Goal: Transaction & Acquisition: Purchase product/service

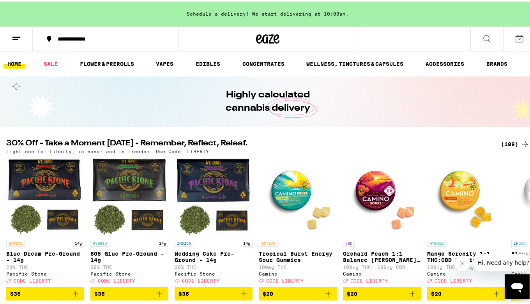
click at [504, 142] on div "(189)" at bounding box center [515, 142] width 29 height 9
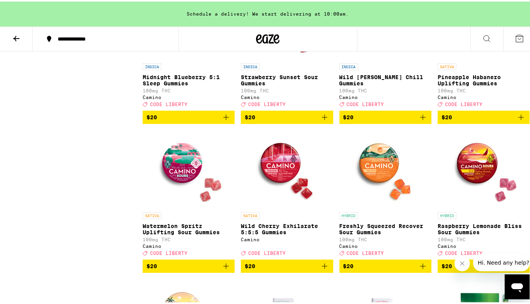
scroll to position [2651, 0]
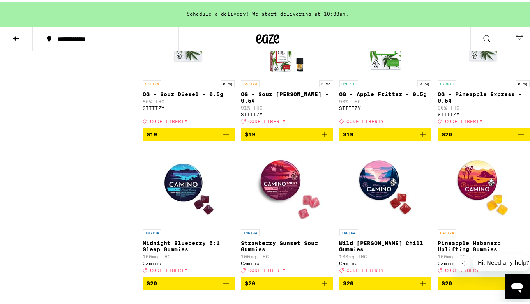
click at [97, 40] on div "**********" at bounding box center [110, 37] width 112 height 5
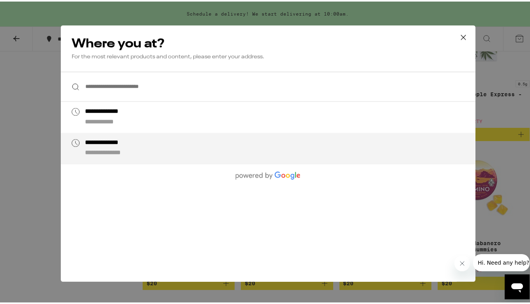
click at [111, 150] on div "**********" at bounding box center [115, 152] width 60 height 8
type input "**********"
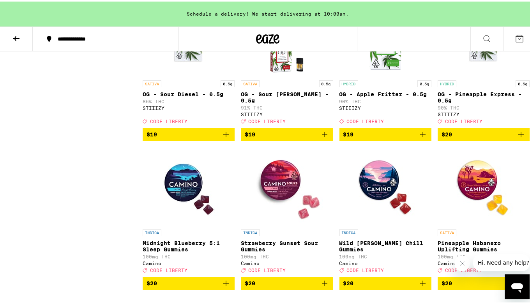
click at [19, 39] on icon at bounding box center [16, 36] width 9 height 9
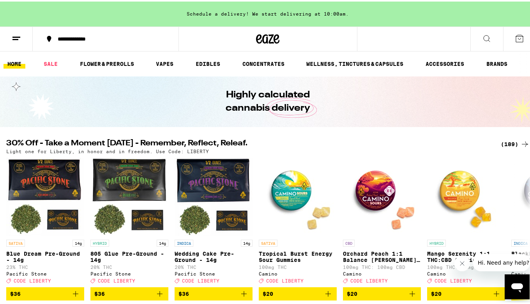
click at [501, 142] on div "(189)" at bounding box center [515, 142] width 29 height 9
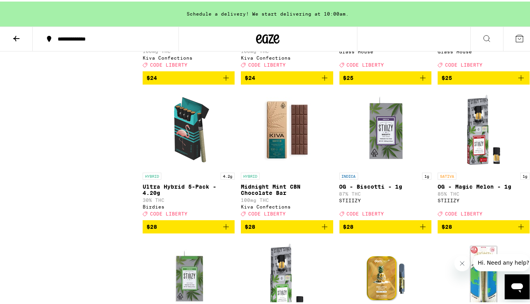
scroll to position [3945, 0]
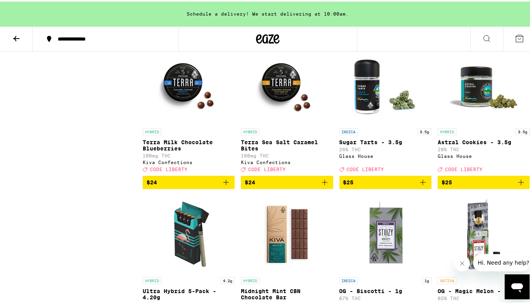
click at [482, 35] on icon at bounding box center [486, 36] width 9 height 9
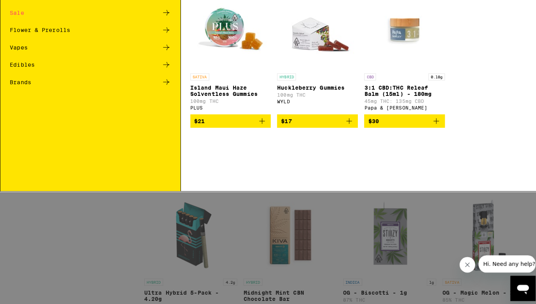
scroll to position [0, 0]
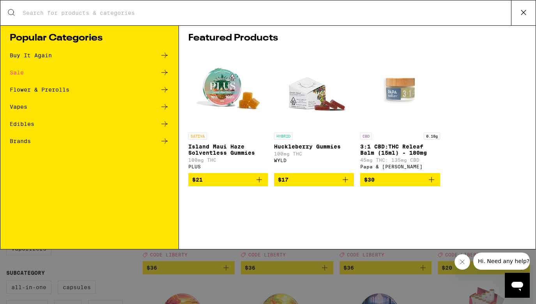
click at [313, 15] on input "Search for Products" at bounding box center [266, 12] width 489 height 7
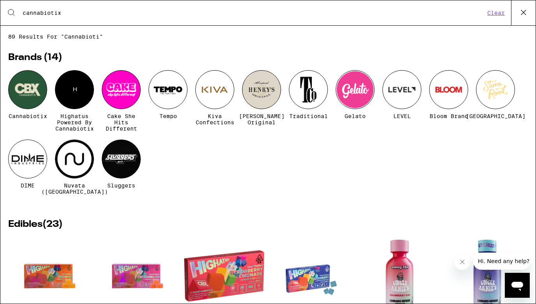
type input "cannabiotix"
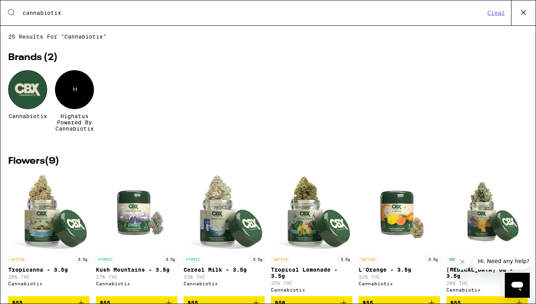
click at [26, 92] on div at bounding box center [27, 89] width 39 height 39
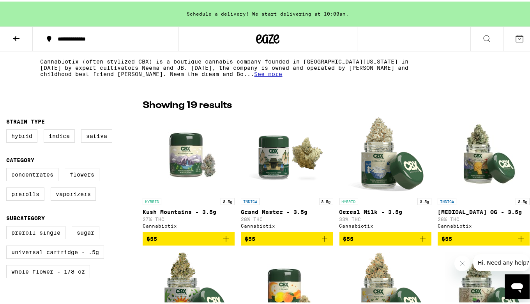
scroll to position [155, 0]
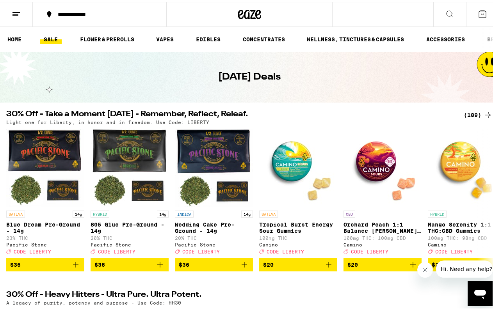
click at [446, 9] on icon at bounding box center [449, 11] width 9 height 9
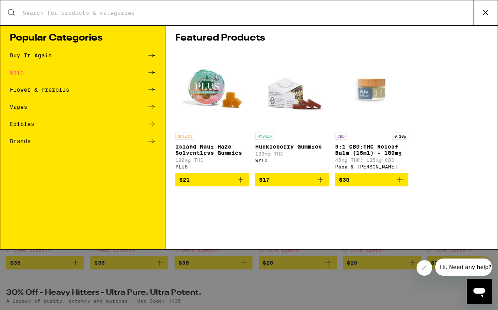
click at [135, 12] on input "Search for Products" at bounding box center [247, 12] width 451 height 7
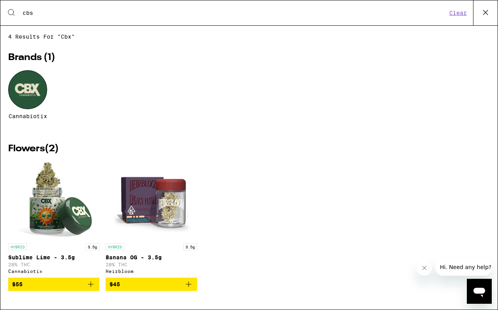
drag, startPoint x: 135, startPoint y: 12, endPoint x: 28, endPoint y: 88, distance: 131.5
click at [28, 88] on div "4 results for "cbx" Brands ( 1 ) Cannabiotix Flowers ( 2 ) HYBRID 3.5g Sublime …" at bounding box center [249, 168] width 498 height 268
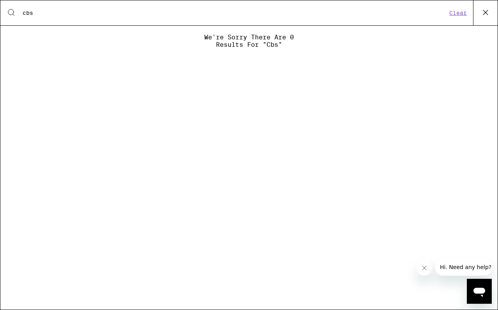
click at [34, 11] on input "cbs" at bounding box center [234, 12] width 425 height 7
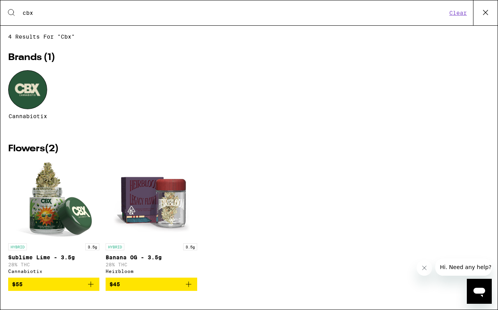
type input "cbx"
click at [29, 101] on div at bounding box center [27, 89] width 39 height 39
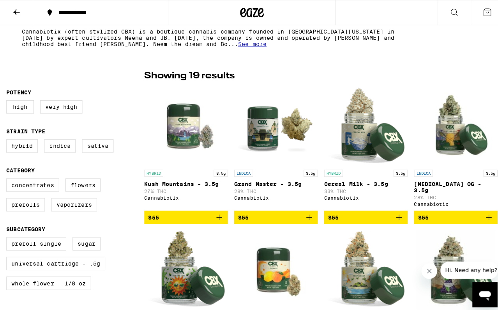
scroll to position [166, 0]
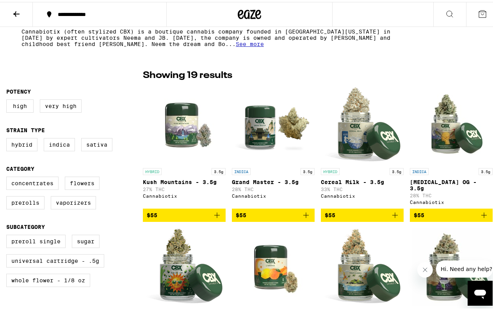
click at [303, 211] on icon "Add to bag" at bounding box center [305, 213] width 5 height 5
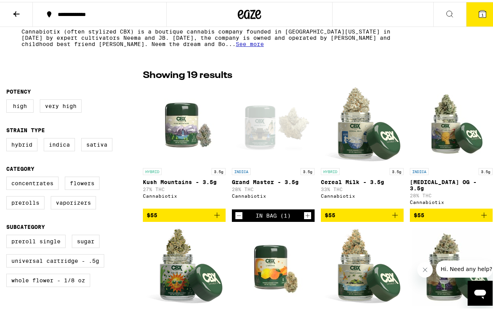
click at [304, 209] on icon "Increment" at bounding box center [307, 213] width 7 height 9
click at [481, 15] on span "2" at bounding box center [482, 13] width 2 height 5
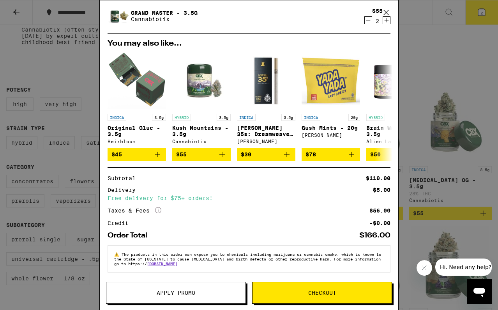
scroll to position [25, 0]
click at [337, 293] on span "Checkout" at bounding box center [322, 292] width 139 height 5
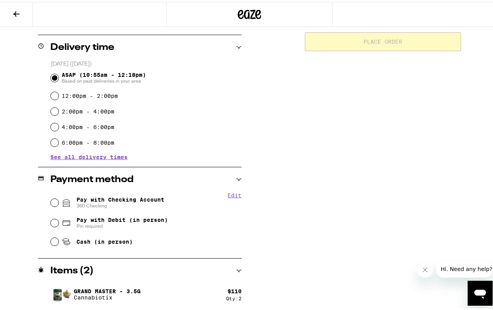
scroll to position [184, 0]
click at [51, 202] on input "Pay with Checking Account 360 Checking" at bounding box center [55, 201] width 8 height 8
radio input "true"
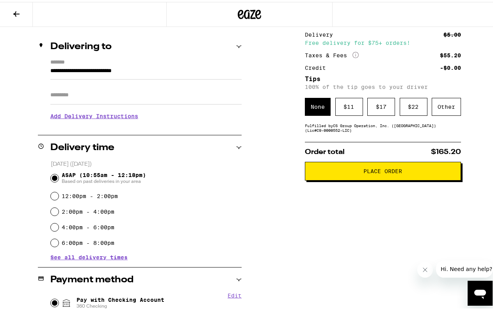
scroll to position [73, 0]
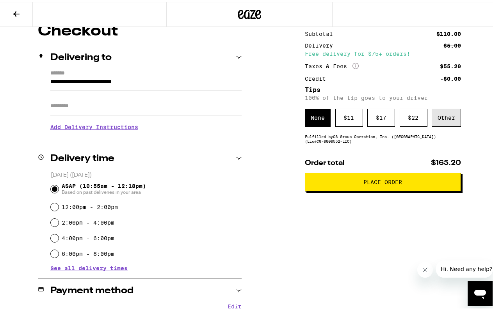
click at [438, 117] on div "Other" at bounding box center [445, 116] width 29 height 18
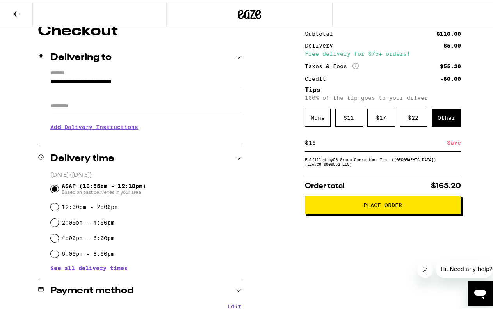
type input "10"
click at [449, 144] on div "Save" at bounding box center [454, 140] width 14 height 17
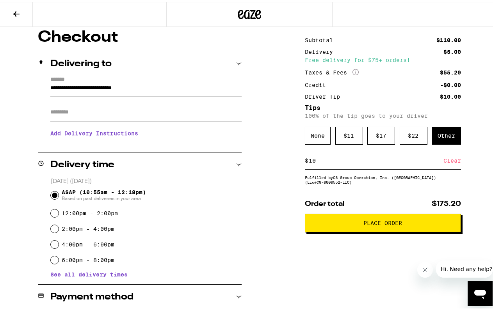
scroll to position [68, 0]
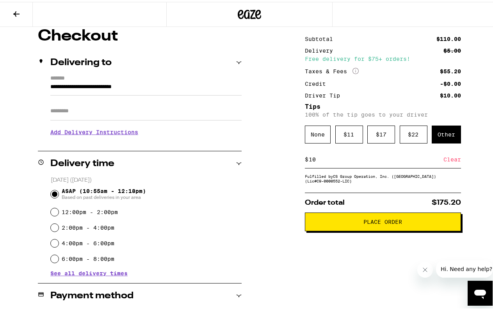
click at [17, 12] on icon at bounding box center [16, 11] width 6 height 5
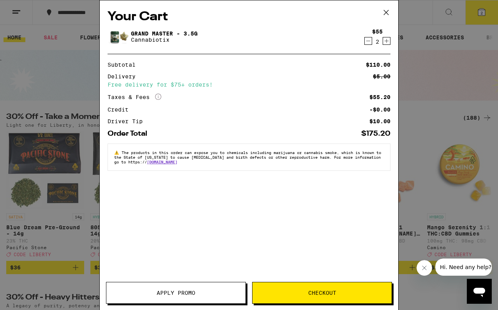
click at [385, 10] on icon at bounding box center [387, 13] width 12 height 12
click at [386, 13] on icon at bounding box center [387, 13] width 12 height 12
